Goal: Task Accomplishment & Management: Complete application form

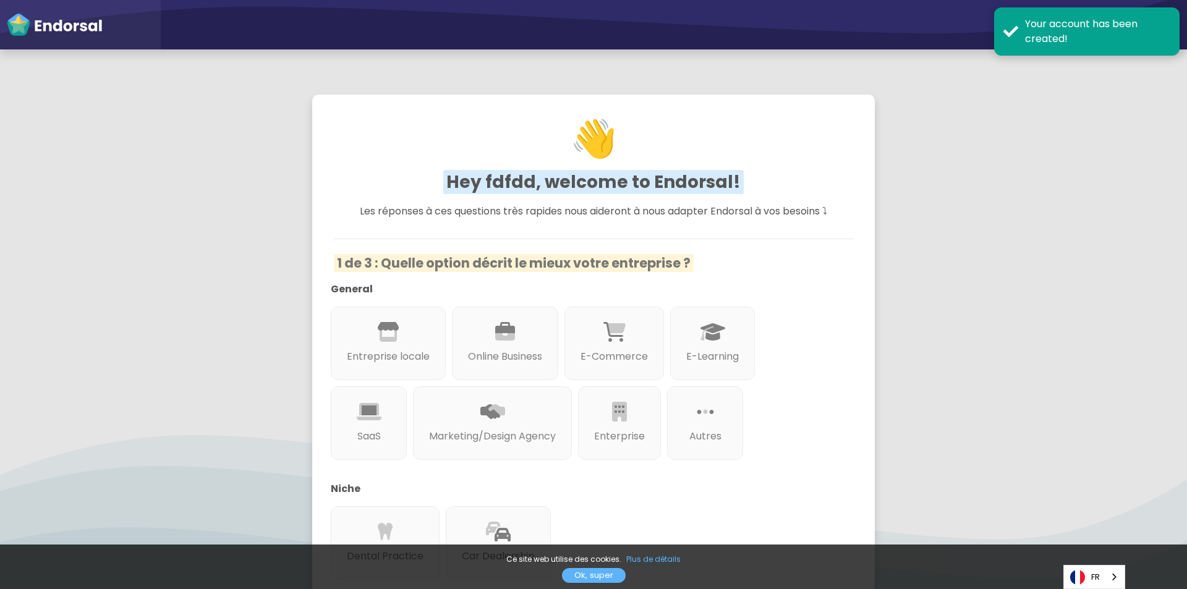
scroll to position [124, 0]
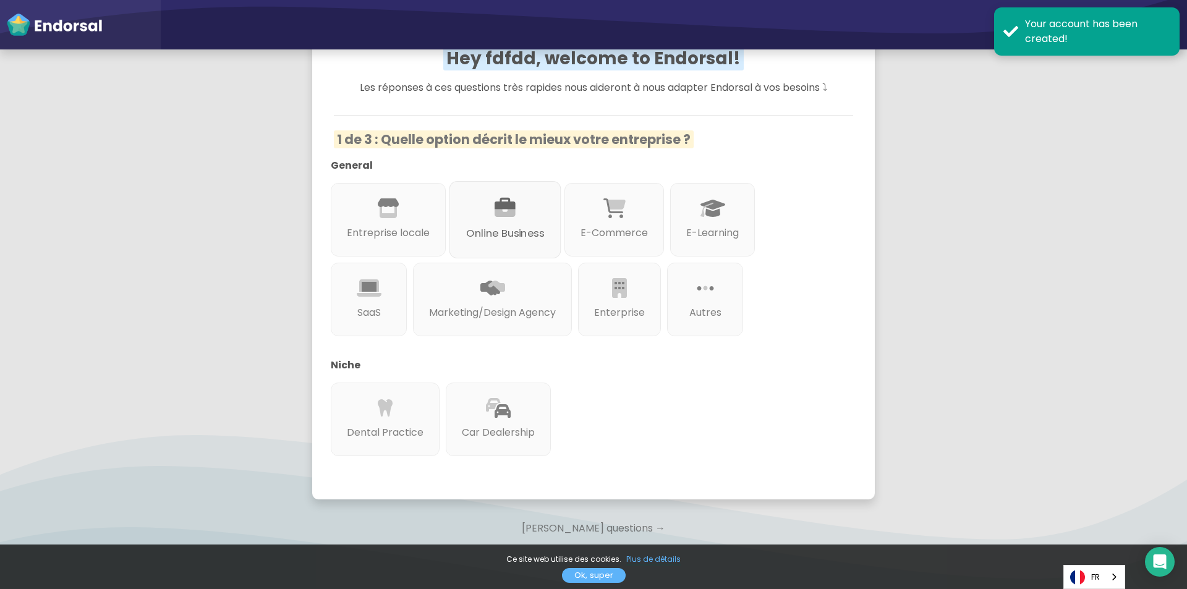
click at [542, 202] on div "Online Business" at bounding box center [505, 219] width 112 height 77
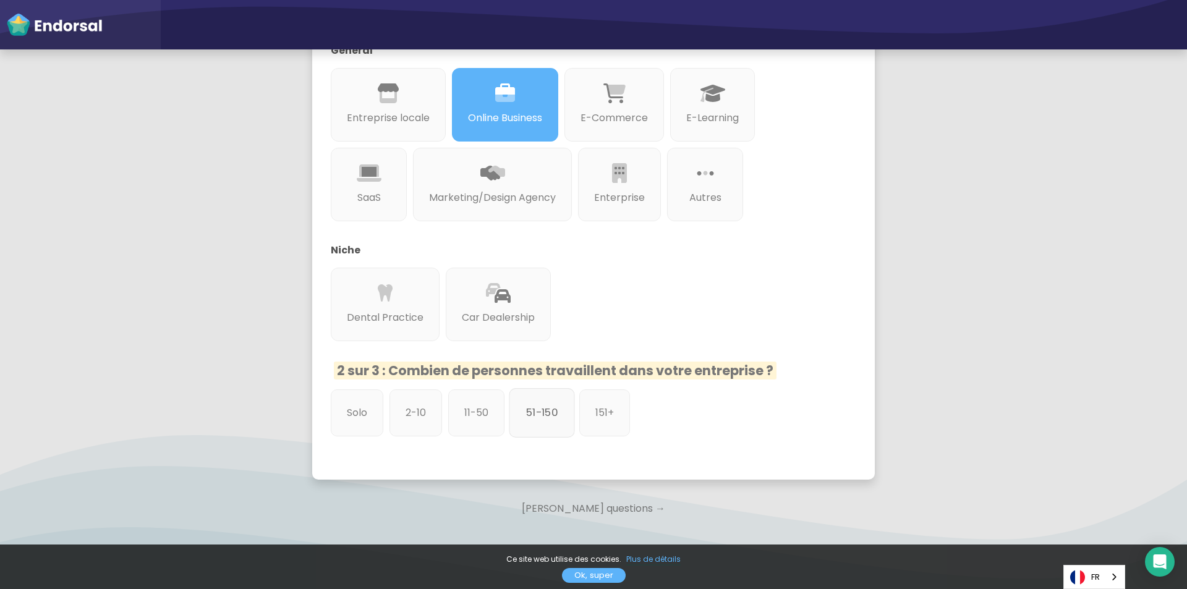
scroll to position [276, 0]
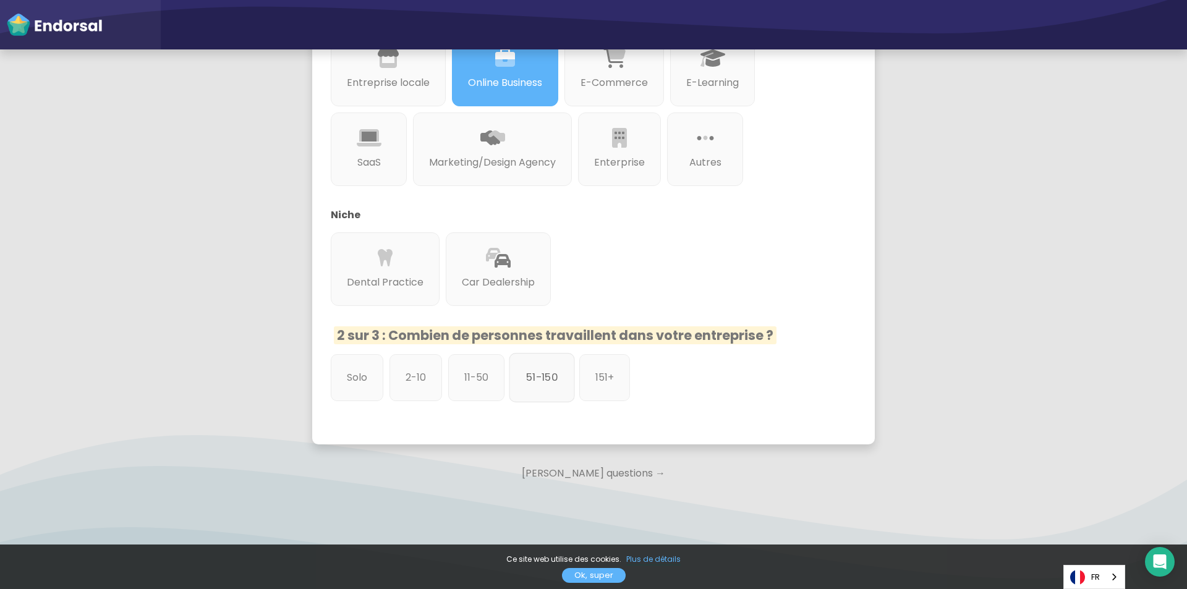
click at [509, 370] on div "51-150" at bounding box center [542, 377] width 66 height 49
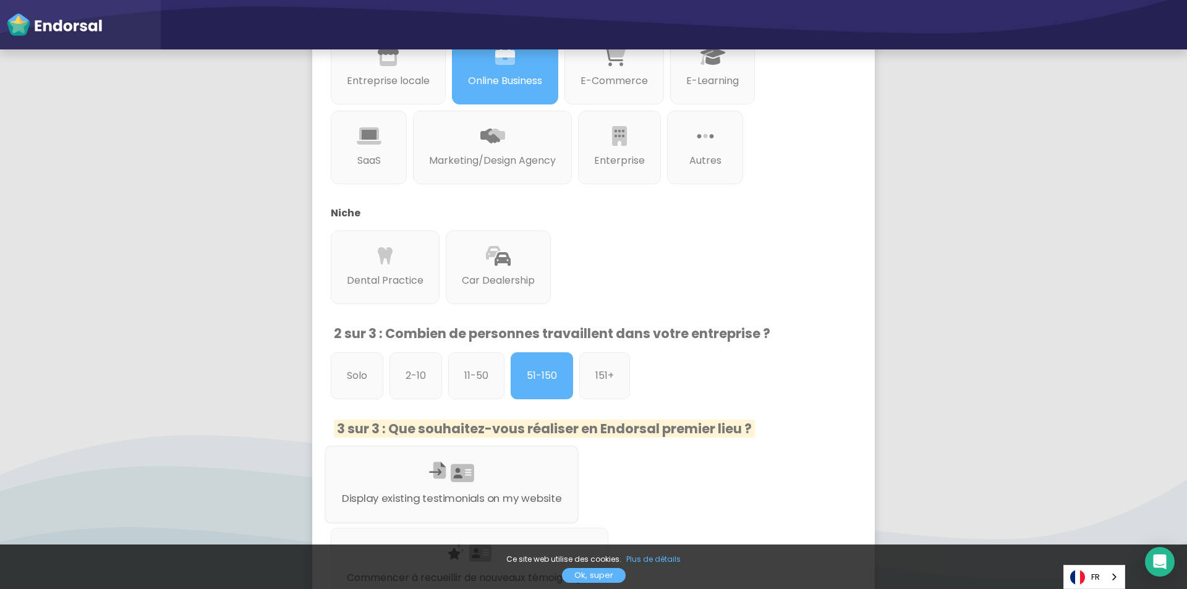
click at [497, 484] on div "Display existing testimonials on my website" at bounding box center [452, 485] width 254 height 78
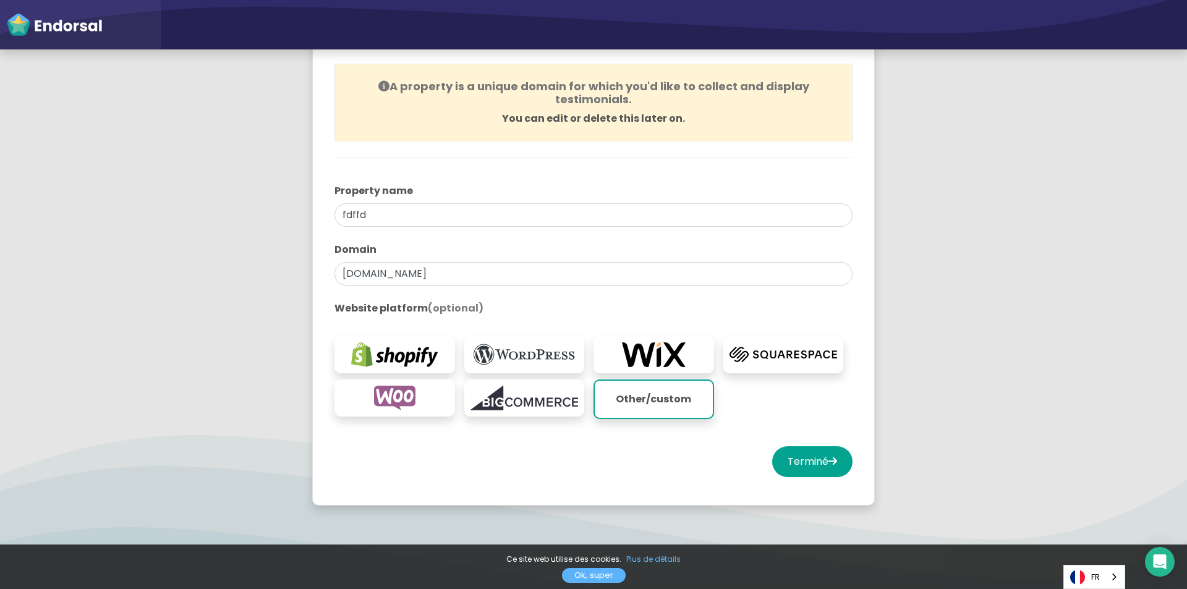
scroll to position [145, 0]
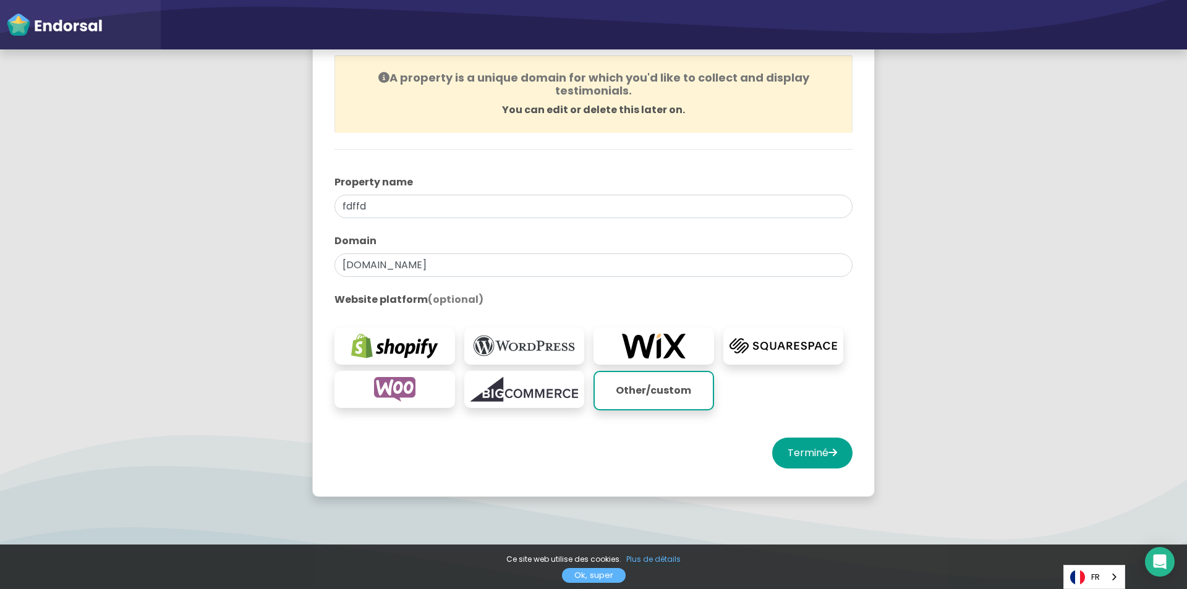
click at [451, 221] on div at bounding box center [593, 225] width 518 height 15
click at [786, 449] on button "Terminé" at bounding box center [812, 453] width 80 height 31
select select "14"
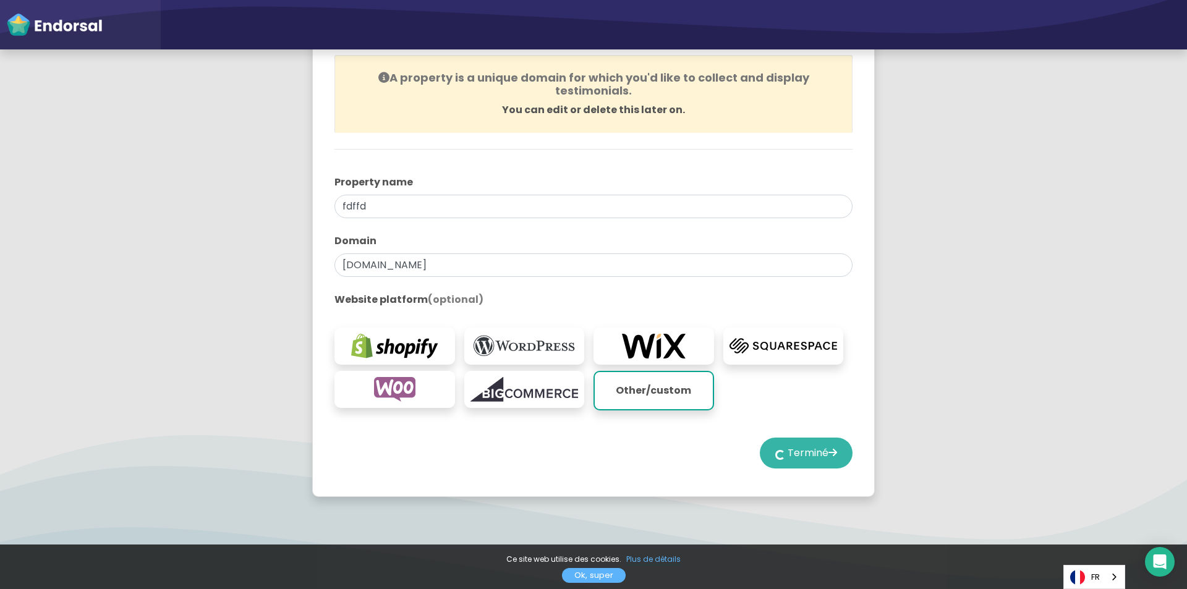
select select "14"
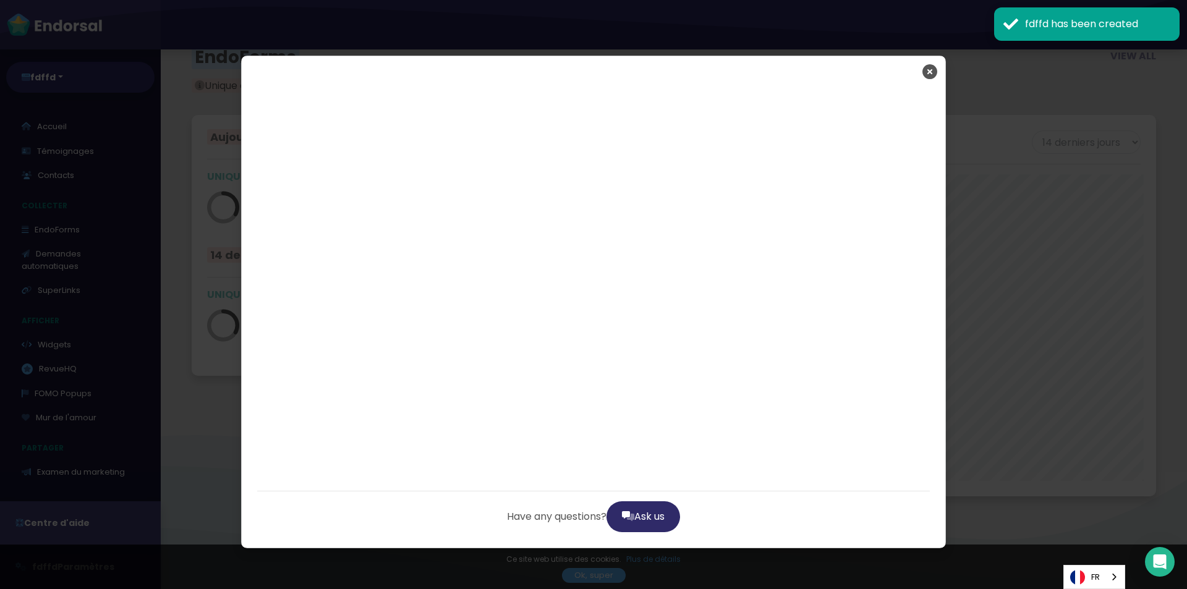
scroll to position [2263, 0]
